Goal: Navigation & Orientation: Find specific page/section

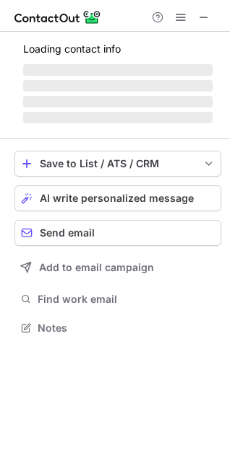
scroll to position [349, 230]
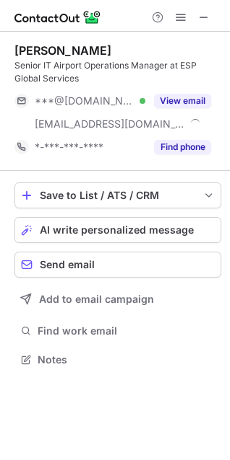
scroll to position [349, 230]
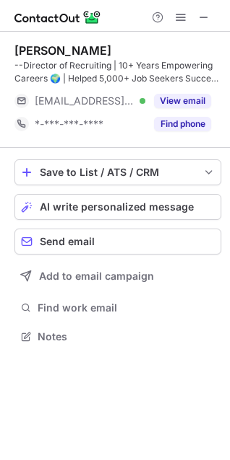
scroll to position [326, 230]
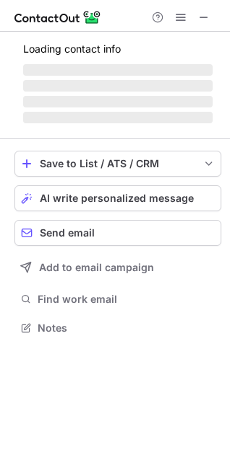
scroll to position [349, 230]
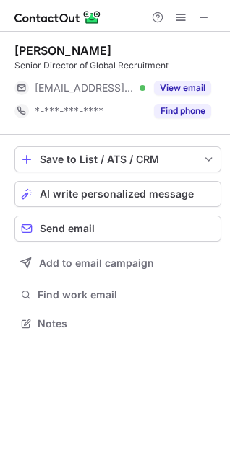
scroll to position [313, 230]
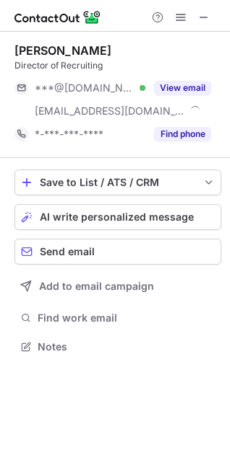
scroll to position [337, 230]
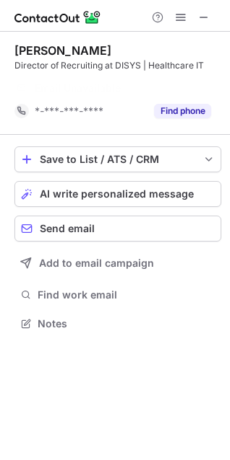
scroll to position [7, 7]
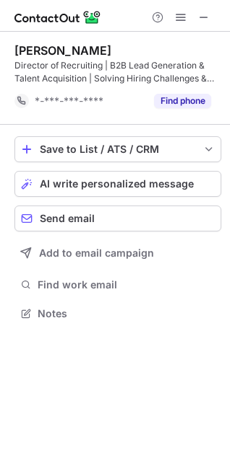
scroll to position [303, 230]
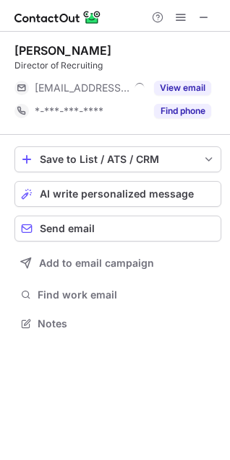
scroll to position [7, 7]
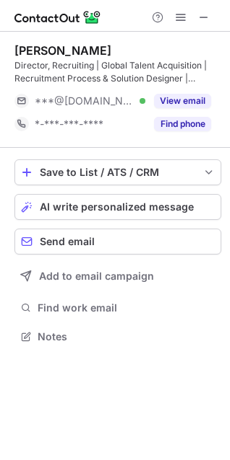
scroll to position [326, 230]
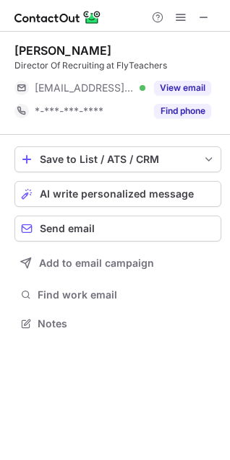
scroll to position [313, 230]
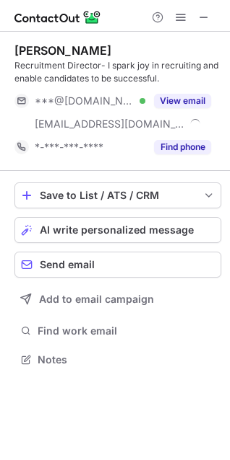
scroll to position [349, 230]
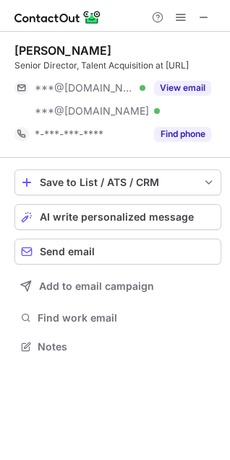
scroll to position [337, 230]
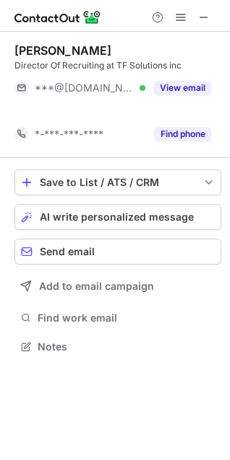
scroll to position [313, 230]
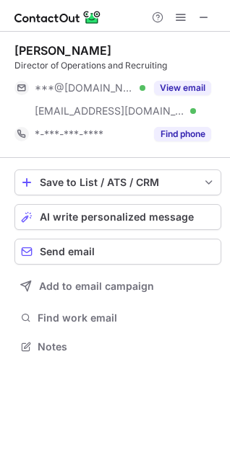
scroll to position [337, 230]
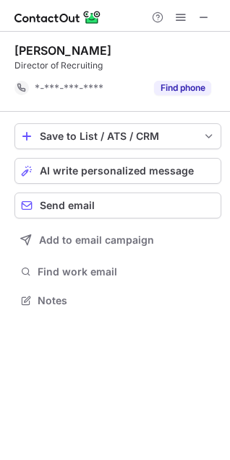
scroll to position [7, 7]
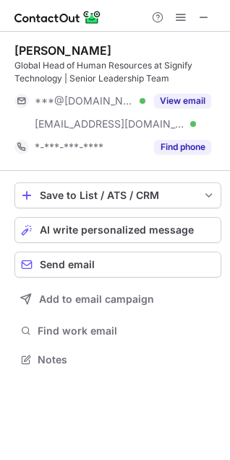
scroll to position [349, 230]
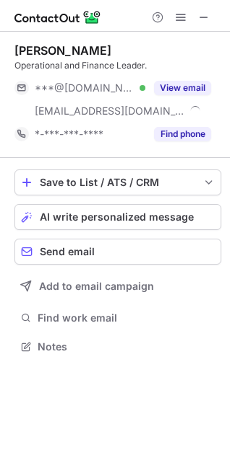
scroll to position [337, 230]
